Goal: Information Seeking & Learning: Learn about a topic

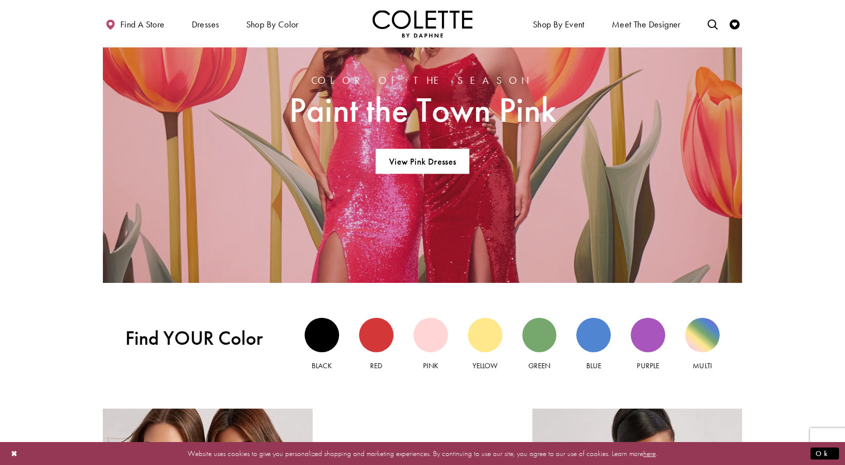
scroll to position [899, 0]
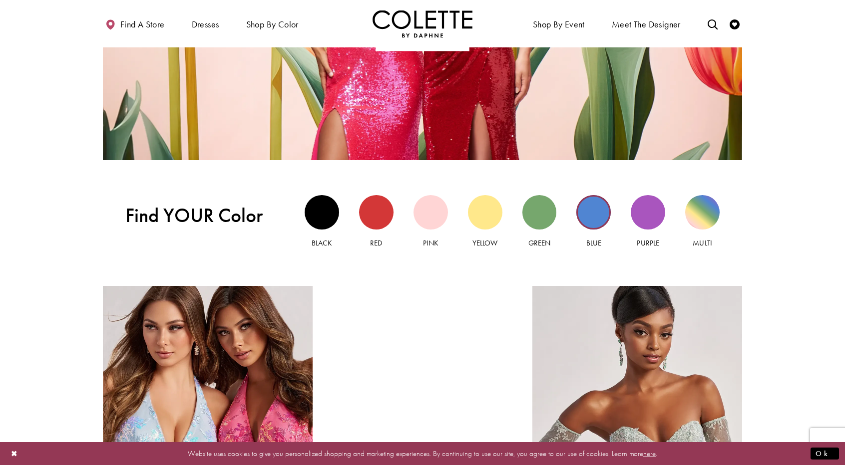
click at [588, 210] on div "Blue view" at bounding box center [593, 212] width 34 height 34
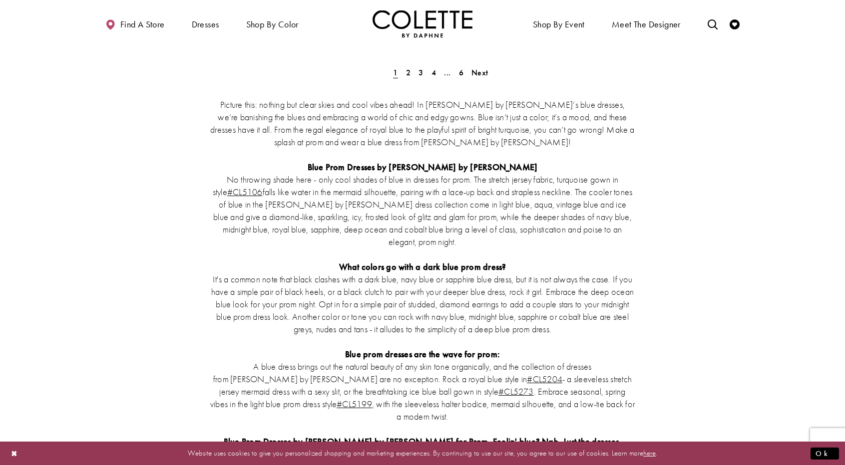
scroll to position [1798, 0]
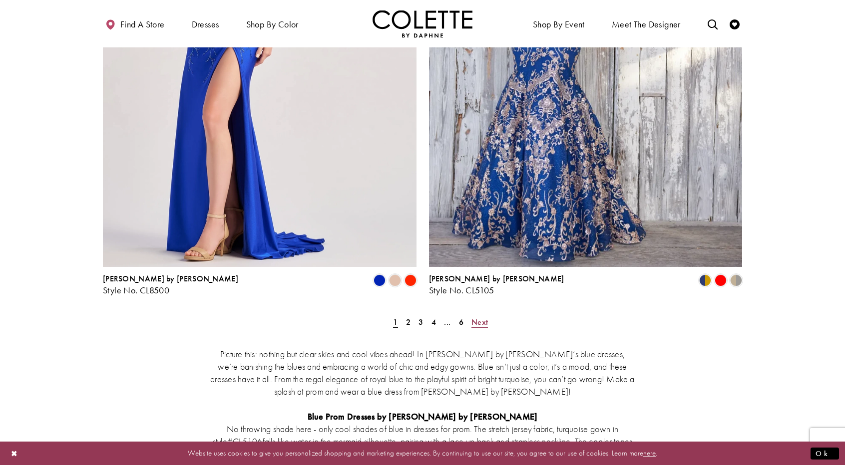
click at [477, 317] on span "Next" at bounding box center [479, 322] width 16 height 10
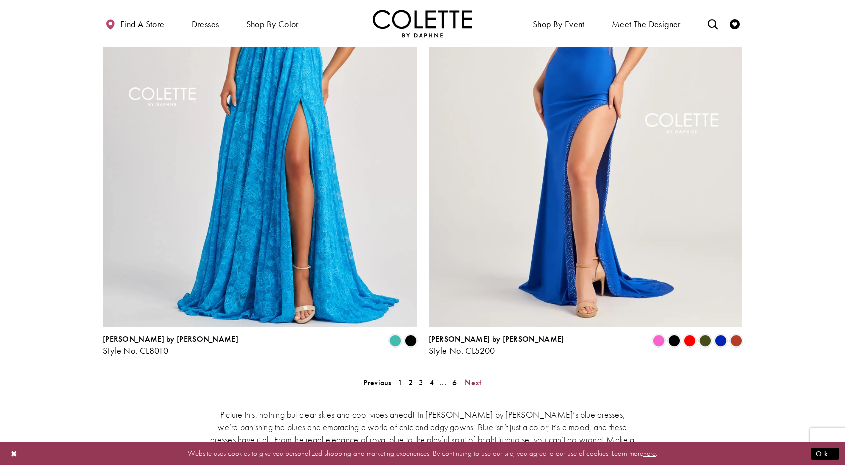
scroll to position [1802, 0]
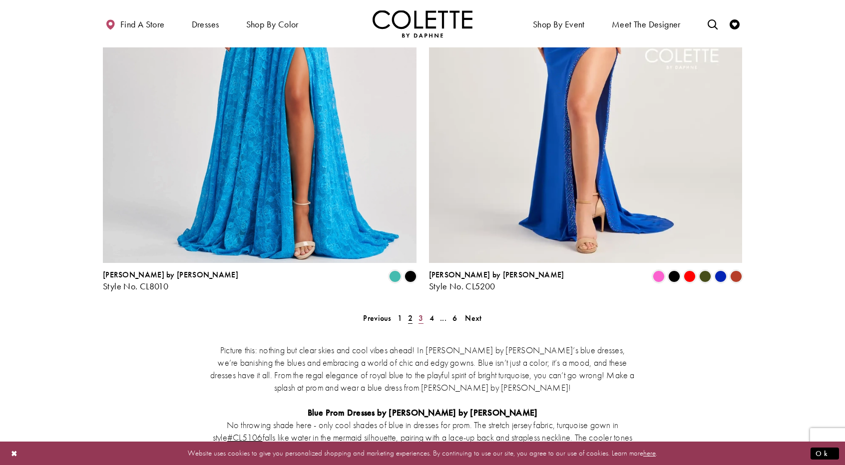
click at [419, 313] on span "3" at bounding box center [420, 318] width 4 height 10
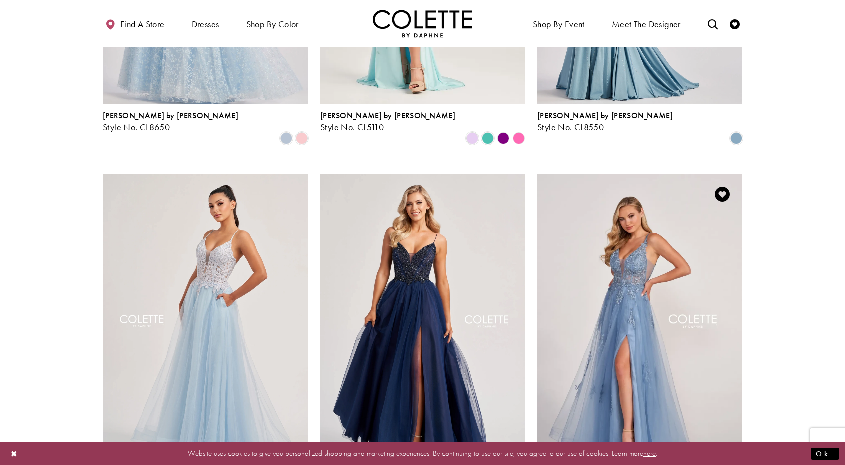
scroll to position [453, 0]
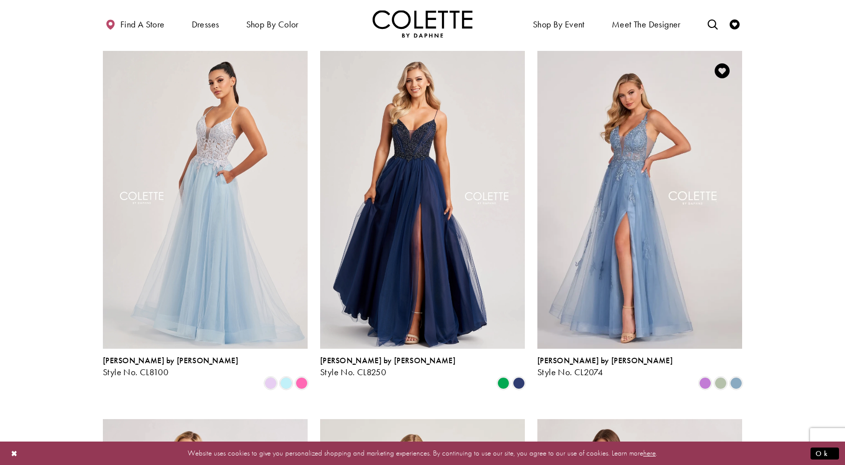
click at [683, 215] on img "Visit Colette by Daphne Style No. CL2074 Page" at bounding box center [639, 200] width 205 height 298
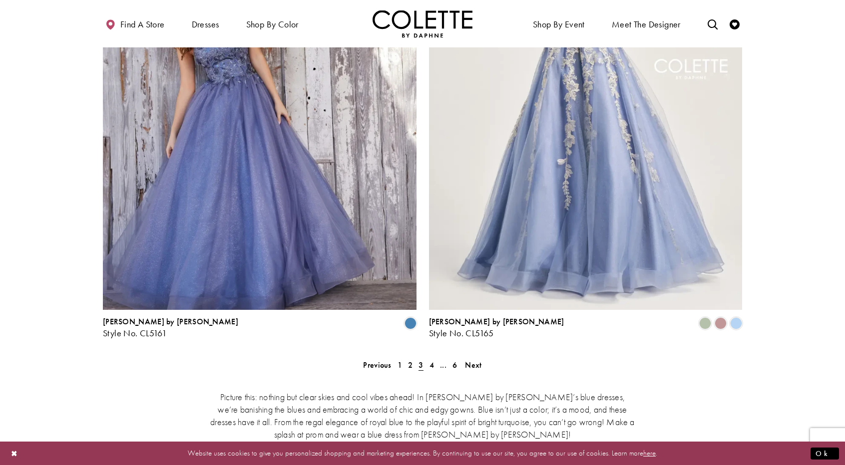
scroll to position [1852, 0]
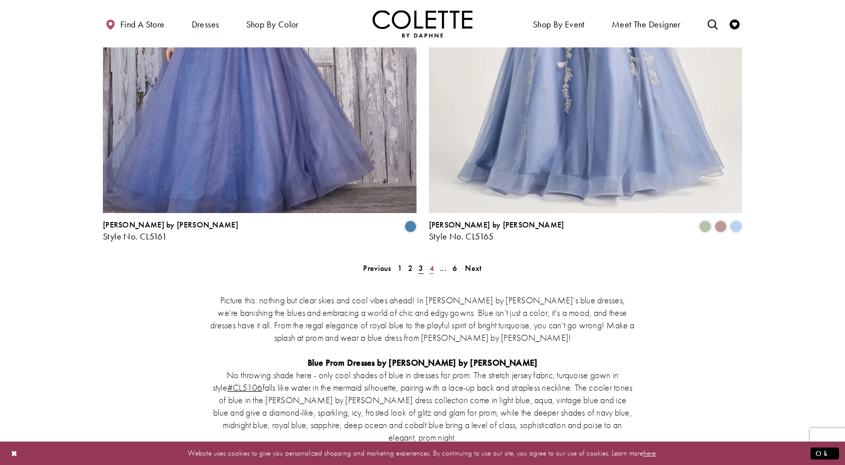
click at [429, 263] on span "4" at bounding box center [431, 268] width 4 height 10
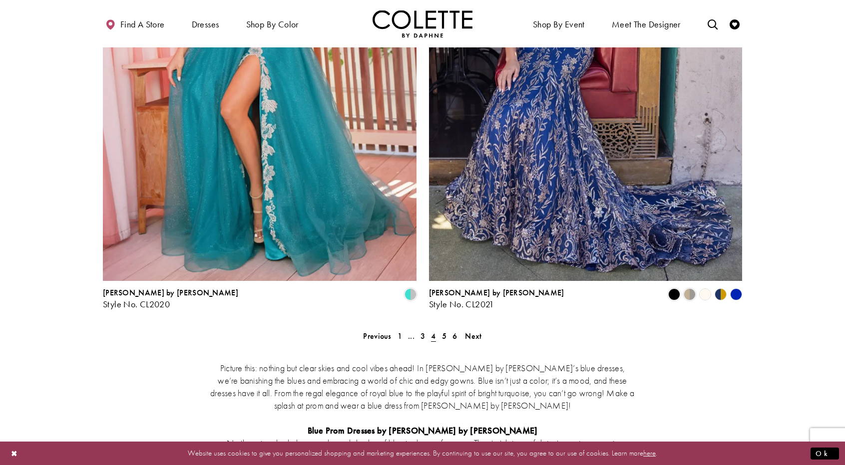
scroll to position [1852, 0]
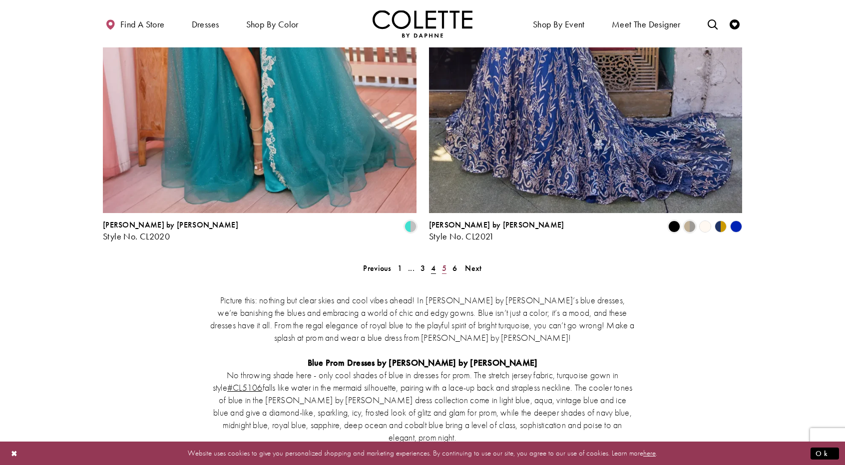
click at [444, 263] on span "5" at bounding box center [444, 268] width 4 height 10
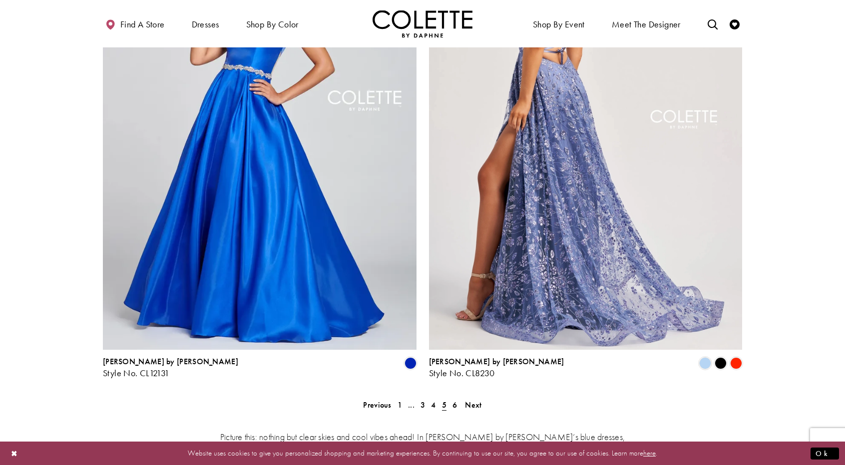
scroll to position [1752, 0]
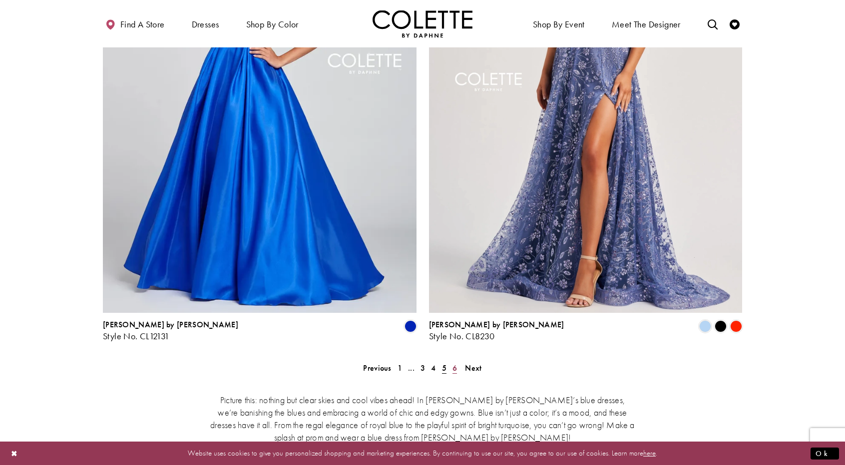
click at [453, 363] on span "6" at bounding box center [454, 368] width 4 height 10
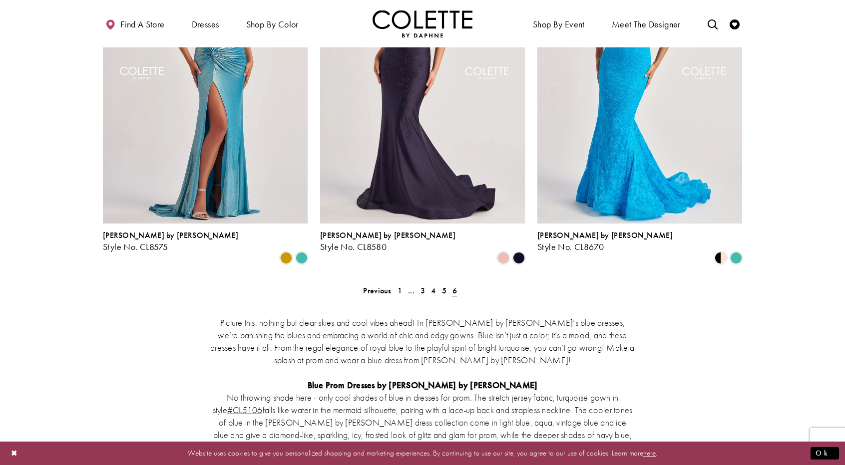
scroll to position [999, 0]
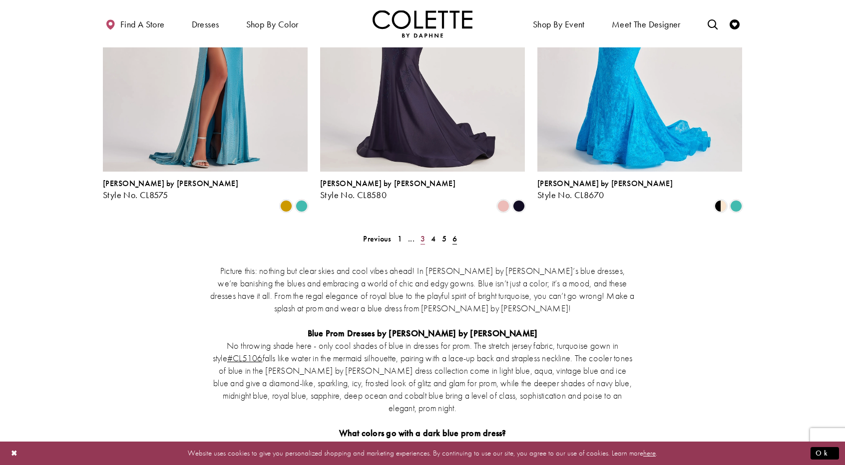
click at [424, 234] on span "3" at bounding box center [422, 239] width 4 height 10
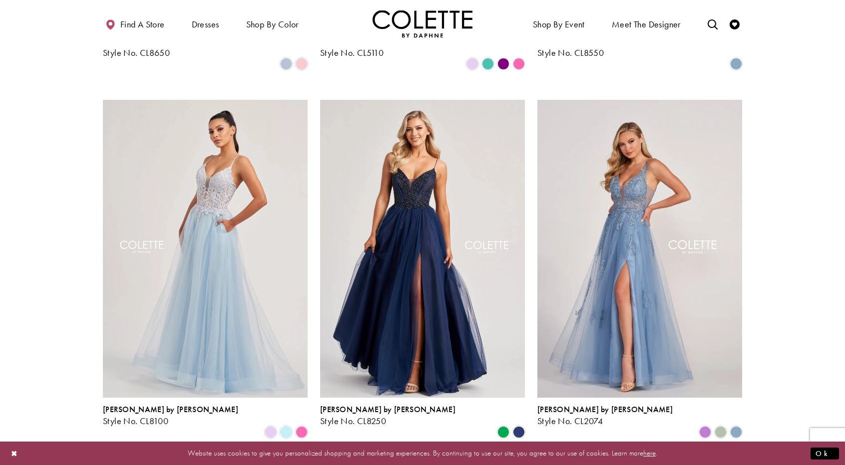
scroll to position [503, 0]
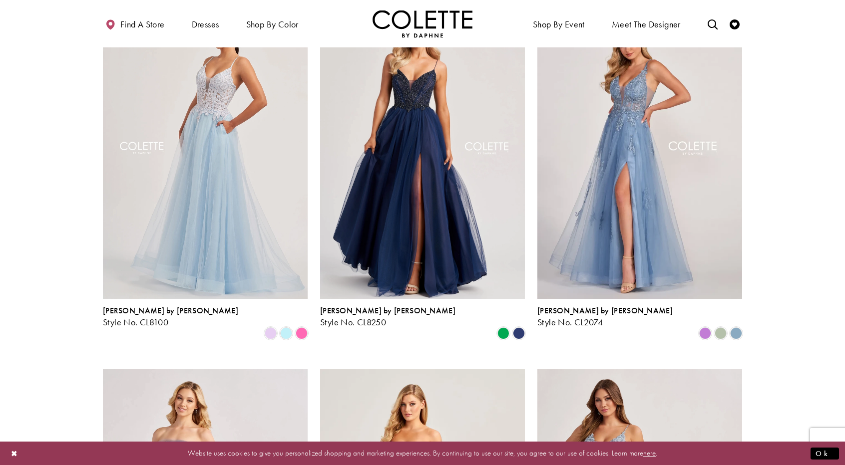
click at [706, 138] on img "Visit Colette by Daphne Style No. CL2074 Page" at bounding box center [639, 150] width 205 height 298
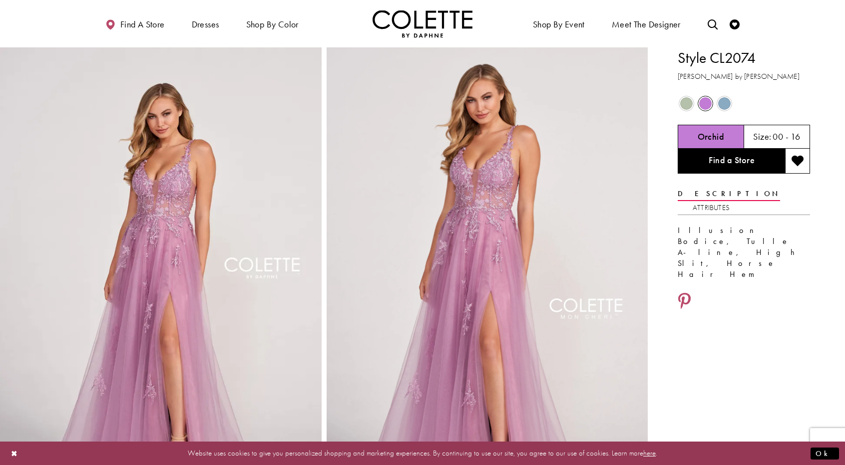
click at [725, 107] on span "Product color controls state depends on size chosen" at bounding box center [724, 103] width 12 height 12
click at [724, 103] on span "Product color controls state depends on size chosen" at bounding box center [724, 103] width 12 height 12
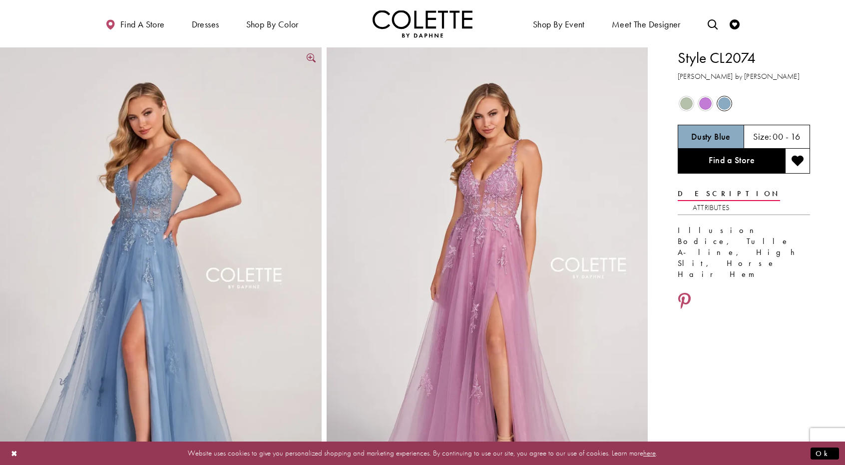
click at [312, 54] on link "Full size Style CL2074 Colette by Daphne #4 Dusty Blue picture" at bounding box center [161, 288] width 322 height 482
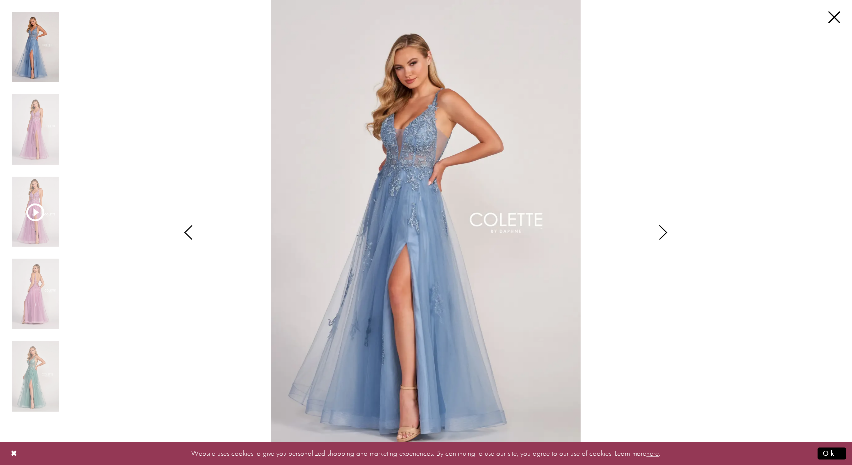
drag, startPoint x: 601, startPoint y: 301, endPoint x: 647, endPoint y: 227, distance: 87.0
click at [647, 227] on img "Scroll List" at bounding box center [426, 232] width 450 height 465
